Goal: Check status: Check status

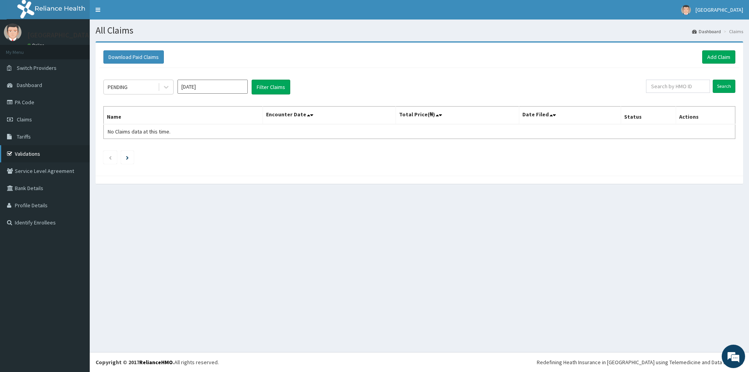
click at [32, 149] on link "Validations" at bounding box center [45, 153] width 90 height 17
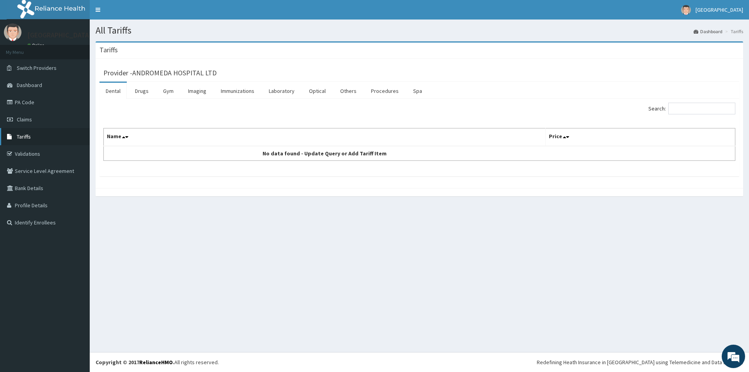
click at [25, 133] on span "Tariffs" at bounding box center [24, 136] width 14 height 7
click at [140, 89] on link "Drugs" at bounding box center [142, 91] width 26 height 16
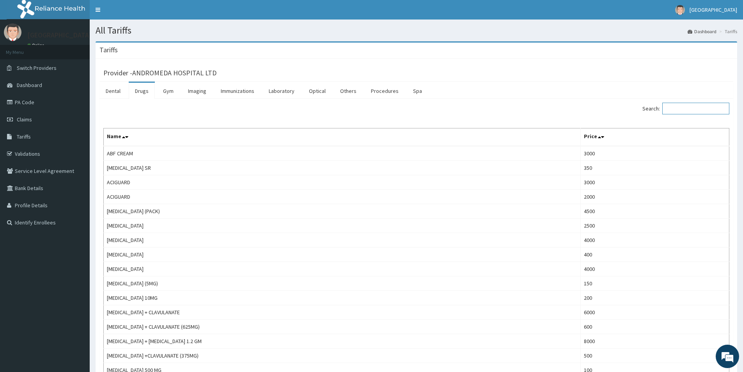
click at [680, 107] on input "Search:" at bounding box center [696, 109] width 67 height 12
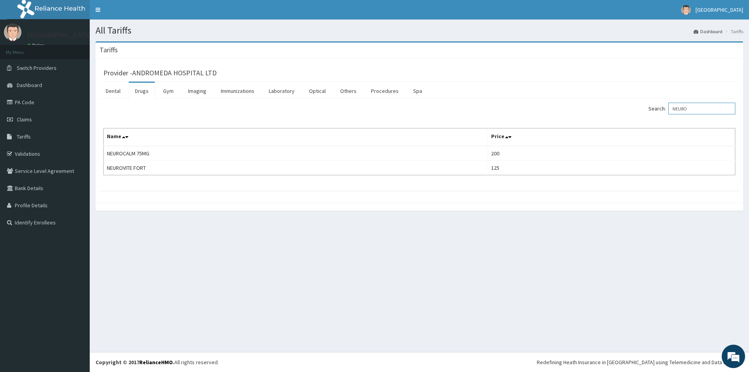
type input "NEURO"
click at [409, 139] on th "Name" at bounding box center [296, 137] width 384 height 18
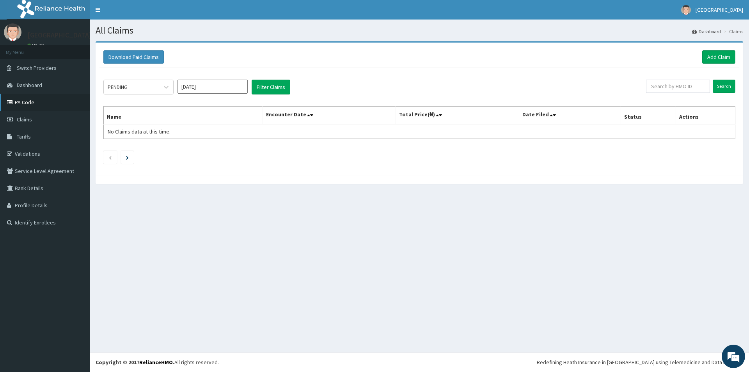
click at [52, 97] on link "PA Code" at bounding box center [45, 102] width 90 height 17
click at [227, 87] on input "Aug 2025" at bounding box center [213, 87] width 70 height 14
click at [190, 154] on div "Jul" at bounding box center [190, 151] width 16 height 14
click at [724, 86] on input "Search" at bounding box center [724, 86] width 23 height 13
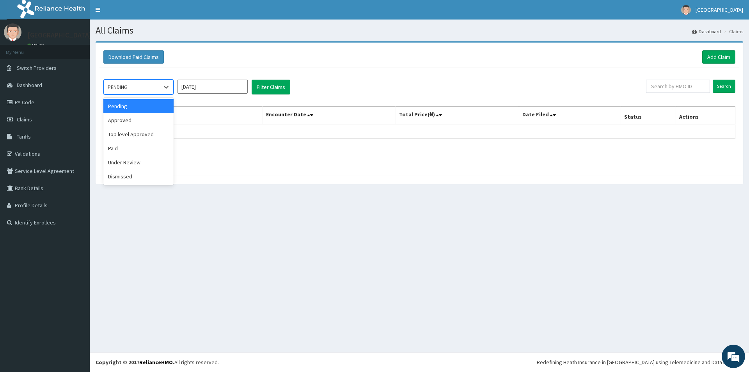
click at [153, 85] on div "PENDING" at bounding box center [131, 87] width 54 height 12
click at [147, 121] on div "Approved" at bounding box center [138, 120] width 70 height 14
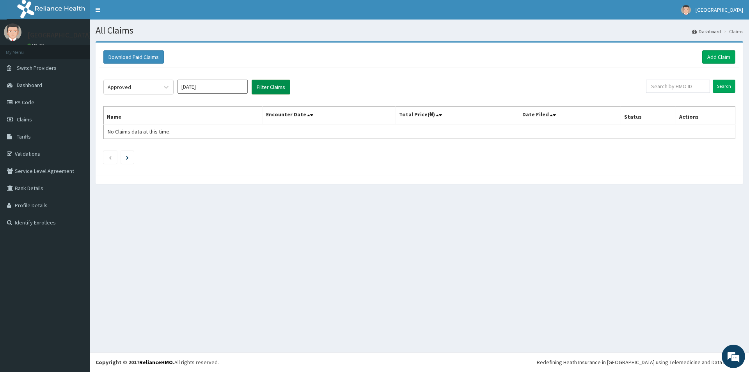
click at [273, 90] on button "Filter Claims" at bounding box center [271, 87] width 39 height 15
click at [730, 87] on input "Search" at bounding box center [724, 86] width 23 height 13
click at [270, 89] on button "Filter Claims" at bounding box center [271, 87] width 39 height 15
click at [220, 84] on input "Jul 2025" at bounding box center [213, 87] width 70 height 14
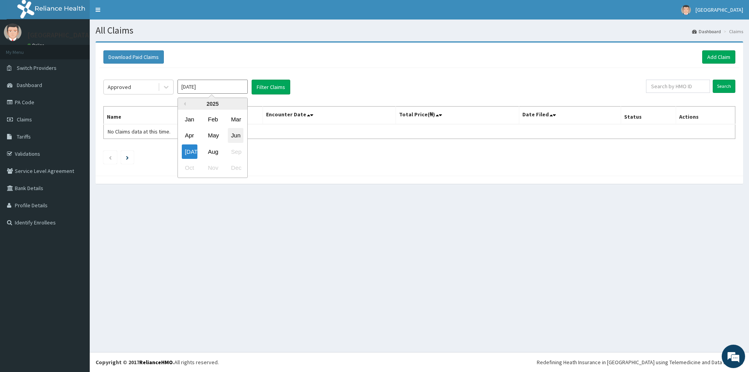
click at [234, 137] on div "Jun" at bounding box center [236, 135] width 16 height 14
type input "Jun 2025"
click at [261, 86] on button "Filter Claims" at bounding box center [271, 87] width 39 height 15
click at [277, 88] on button "Filter Claims" at bounding box center [271, 87] width 39 height 15
click at [718, 89] on input "Search" at bounding box center [724, 86] width 23 height 13
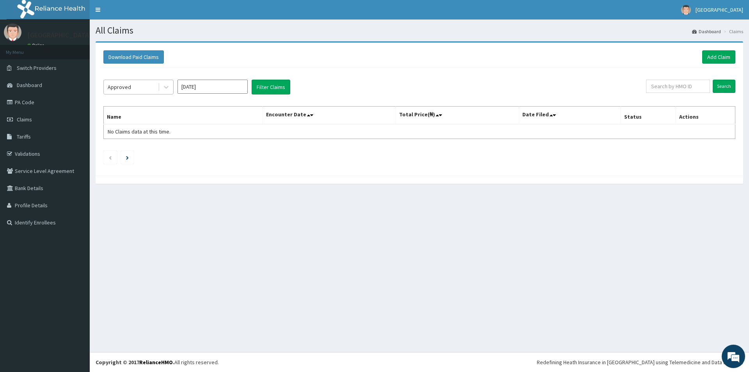
click at [143, 88] on div "Approved" at bounding box center [131, 87] width 54 height 12
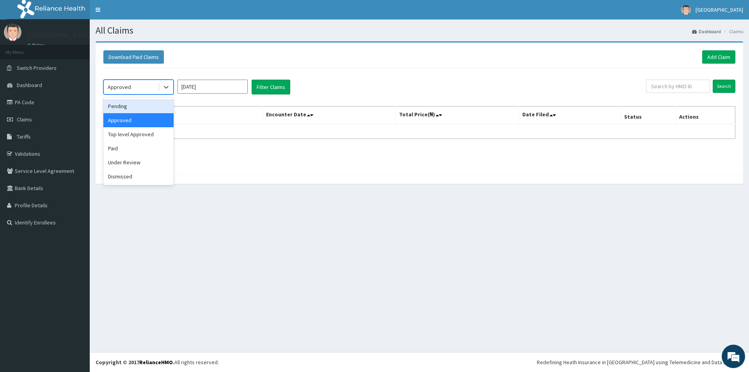
click at [144, 109] on div "Pending" at bounding box center [138, 106] width 70 height 14
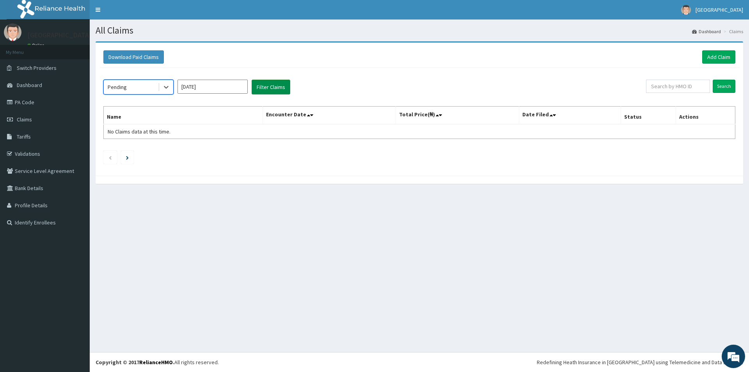
click at [278, 85] on button "Filter Claims" at bounding box center [271, 87] width 39 height 15
click at [272, 85] on button "Filter Claims" at bounding box center [271, 87] width 39 height 15
click at [50, 101] on link "PA Code" at bounding box center [45, 102] width 90 height 17
